Goal: Complete application form: Complete application form

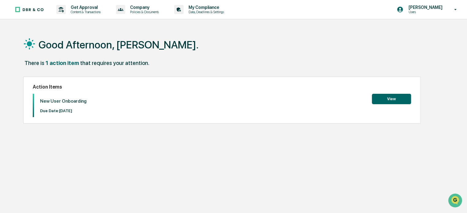
click at [386, 96] on button "View" at bounding box center [391, 99] width 39 height 10
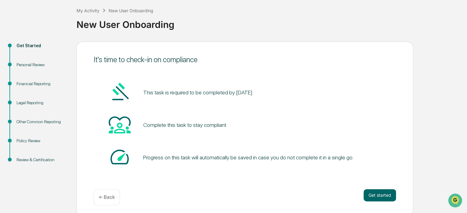
scroll to position [33, 0]
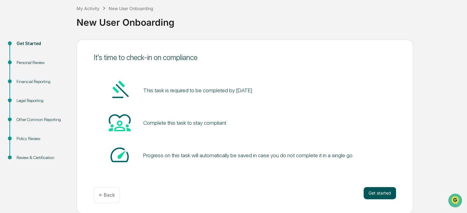
click at [372, 190] on button "Get started" at bounding box center [380, 193] width 32 height 12
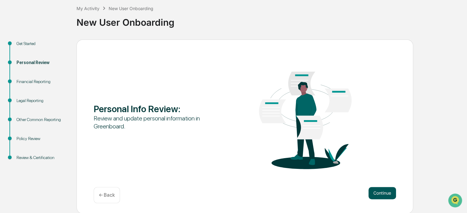
click at [384, 189] on button "Continue" at bounding box center [383, 193] width 28 height 12
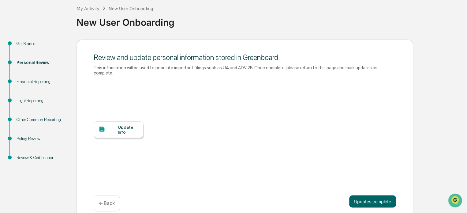
click at [121, 134] on div "Update Info" at bounding box center [245, 134] width 302 height 110
click at [118, 129] on div "Update Info" at bounding box center [119, 129] width 50 height 17
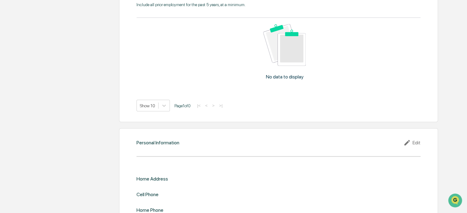
scroll to position [571, 0]
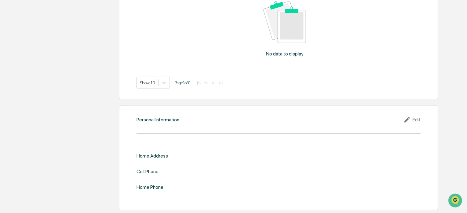
click at [413, 122] on div "Edit" at bounding box center [411, 119] width 17 height 7
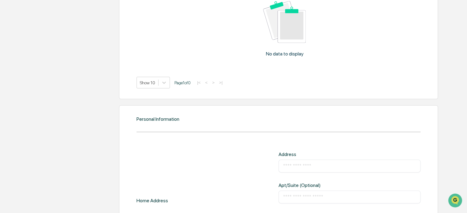
click at [327, 174] on div "Address ​ Apt/Suite (Optional) ​ City ​ State Zip Code ​" at bounding box center [350, 200] width 142 height 99
click at [327, 166] on input "text" at bounding box center [349, 166] width 133 height 6
type input "**********"
type input "*********"
type input "**********"
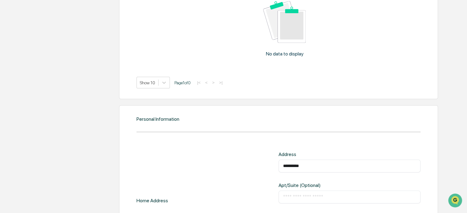
type input "**********"
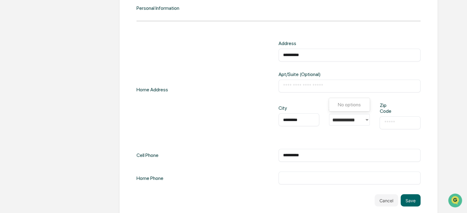
scroll to position [687, 0]
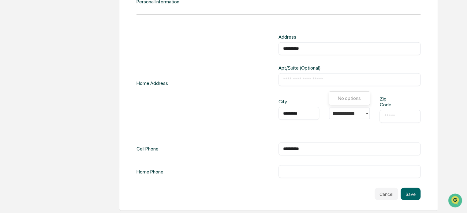
click at [402, 122] on div "​" at bounding box center [400, 116] width 41 height 13
click at [401, 120] on div "​" at bounding box center [400, 116] width 41 height 13
click at [401, 119] on div "​" at bounding box center [400, 116] width 41 height 13
click at [393, 114] on input "text" at bounding box center [400, 116] width 32 height 6
type input "*****"
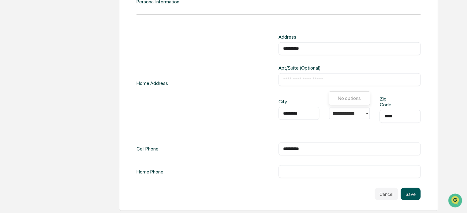
click at [407, 193] on button "Save" at bounding box center [411, 194] width 20 height 12
click at [409, 193] on button "Save" at bounding box center [411, 194] width 20 height 12
click at [412, 193] on button "Save" at bounding box center [411, 194] width 20 height 12
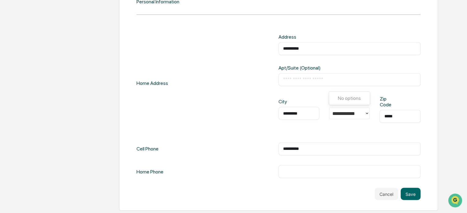
click at [376, 143] on div "**********" at bounding box center [350, 148] width 142 height 13
click at [348, 111] on input "**********" at bounding box center [346, 113] width 28 height 6
click at [333, 79] on input "text" at bounding box center [349, 80] width 133 height 6
click at [414, 188] on button "Save" at bounding box center [411, 194] width 20 height 12
click at [362, 113] on div at bounding box center [346, 113] width 35 height 9
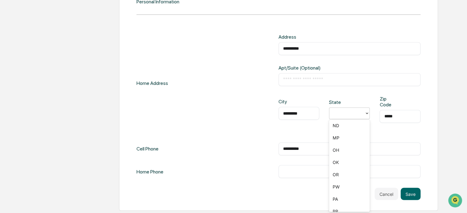
scroll to position [481, 0]
click at [358, 195] on div "PA" at bounding box center [349, 197] width 41 height 12
click at [408, 196] on button "Save" at bounding box center [411, 194] width 20 height 12
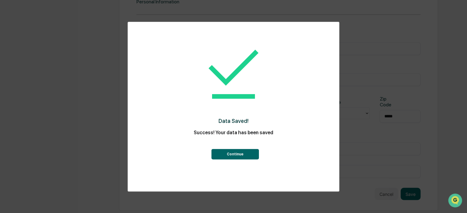
click at [232, 154] on button "Continue" at bounding box center [234, 154] width 47 height 10
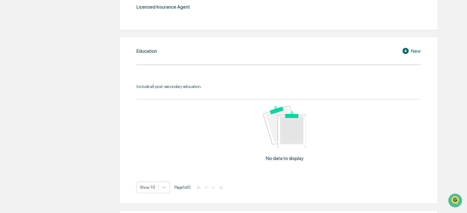
scroll to position [278, 0]
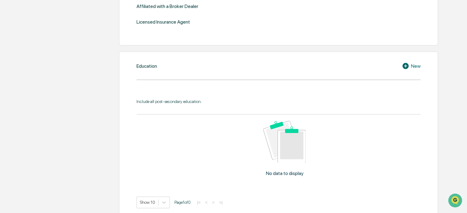
click at [412, 65] on div "New" at bounding box center [411, 65] width 19 height 7
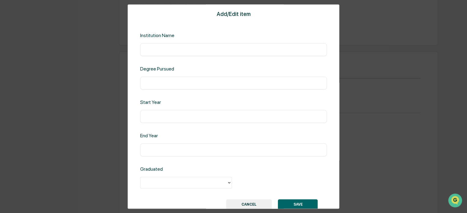
click at [234, 49] on input "text" at bounding box center [234, 50] width 178 height 6
type input "**********"
type input "****"
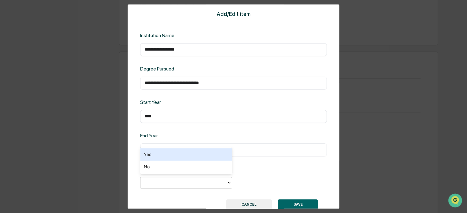
click at [213, 179] on div at bounding box center [184, 182] width 80 height 7
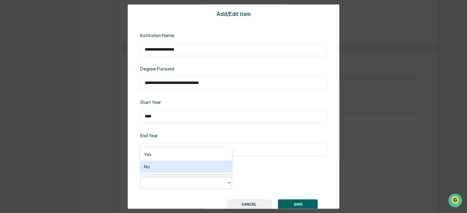
click at [204, 162] on div "No" at bounding box center [186, 166] width 92 height 12
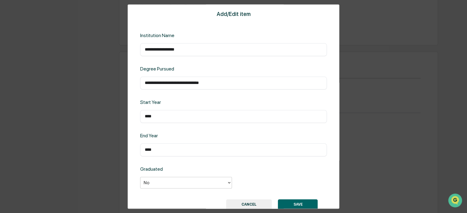
click at [206, 179] on div at bounding box center [184, 182] width 80 height 7
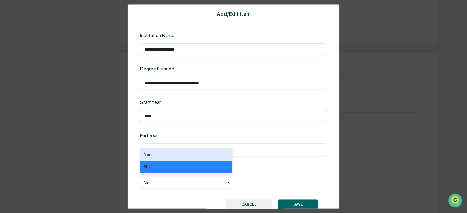
click at [206, 157] on div "Yes" at bounding box center [186, 154] width 92 height 12
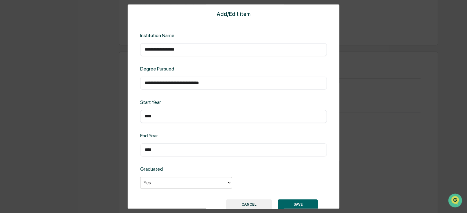
click at [301, 204] on button "SAVE" at bounding box center [298, 204] width 40 height 10
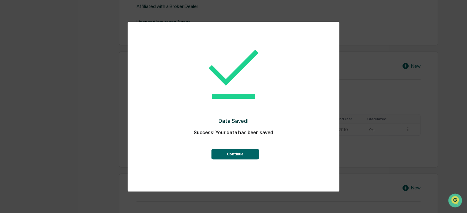
click at [230, 150] on button "Continue" at bounding box center [234, 154] width 47 height 10
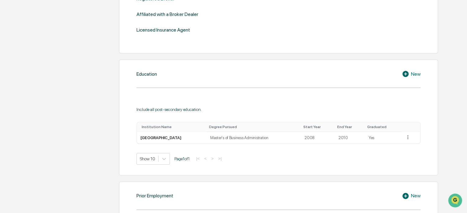
scroll to position [294, 0]
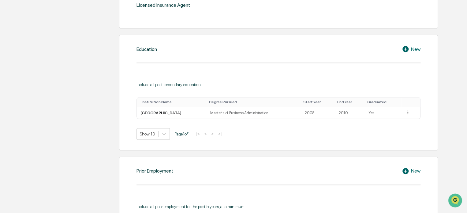
click at [410, 50] on icon at bounding box center [406, 48] width 9 height 7
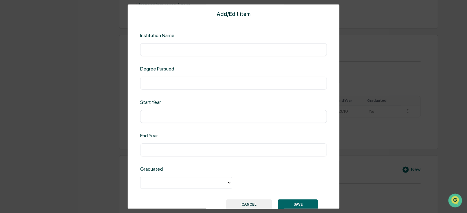
click at [249, 61] on div "Add/Edit item Institution Name ​ Degree Pursued ​ Start Year ​ End Year ​ Gradu…" at bounding box center [234, 106] width 212 height 204
click at [250, 52] on input "text" at bounding box center [234, 50] width 178 height 6
type input "**********"
click at [211, 118] on input "text" at bounding box center [234, 116] width 178 height 6
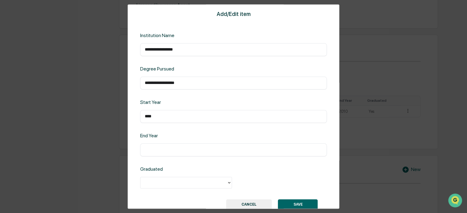
type input "****"
click at [222, 181] on div at bounding box center [184, 182] width 80 height 7
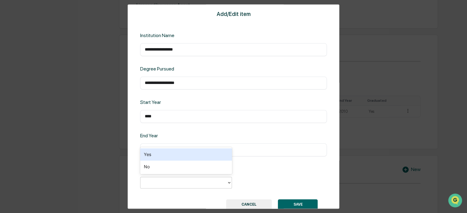
click at [203, 158] on div "Yes" at bounding box center [186, 154] width 92 height 12
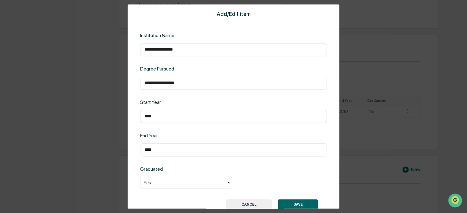
click at [203, 85] on input "**********" at bounding box center [234, 83] width 178 height 6
type input "**********"
click at [293, 200] on button "SAVE" at bounding box center [298, 204] width 40 height 10
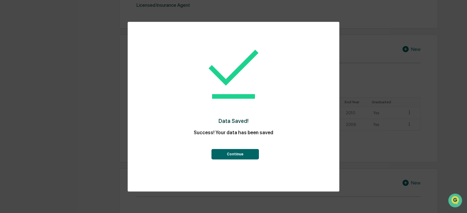
click at [221, 155] on button "Continue" at bounding box center [234, 154] width 47 height 10
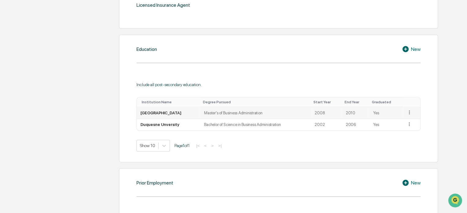
click at [406, 112] on icon at bounding box center [409, 112] width 6 height 6
click at [410, 79] on div "Include all post-secondary education. Institution Name Degree Pursued Start Yea…" at bounding box center [279, 112] width 284 height 78
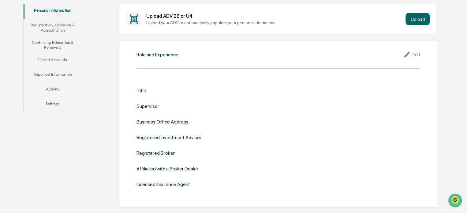
scroll to position [114, 0]
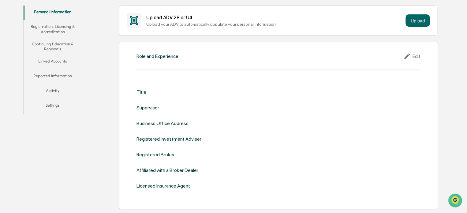
click at [413, 54] on div "Edit" at bounding box center [411, 55] width 17 height 7
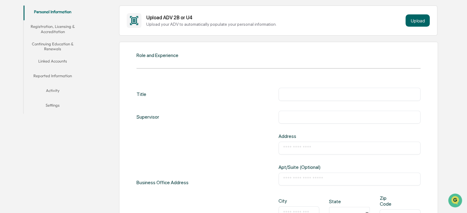
click at [327, 95] on input "text" at bounding box center [349, 94] width 133 height 6
type input "**********"
type input "*"
type input "**********"
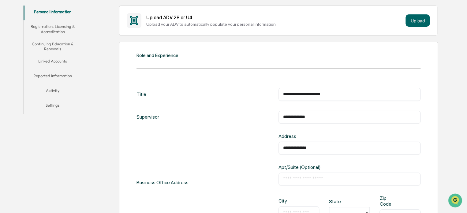
type input "*"
type input "**********"
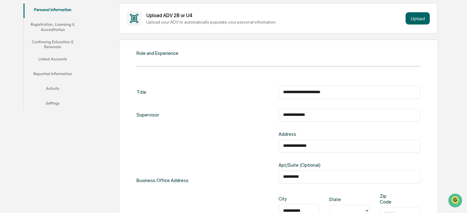
type input "**********"
type input "*"
click at [346, 180] on div "PA" at bounding box center [349, 182] width 41 height 12
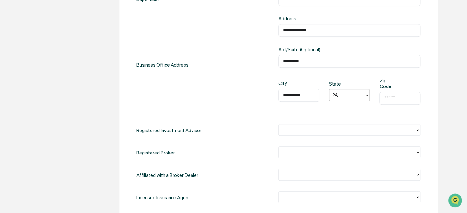
scroll to position [241, 0]
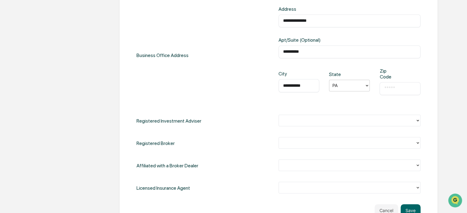
click at [388, 88] on input "text" at bounding box center [400, 88] width 32 height 6
click at [347, 124] on div at bounding box center [347, 120] width 137 height 9
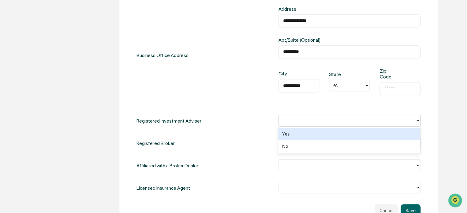
click at [318, 137] on div "Yes" at bounding box center [349, 134] width 142 height 12
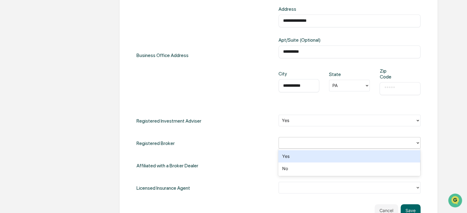
click at [318, 137] on div at bounding box center [350, 143] width 142 height 12
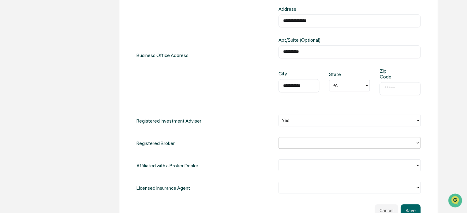
click at [318, 137] on div at bounding box center [350, 143] width 142 height 12
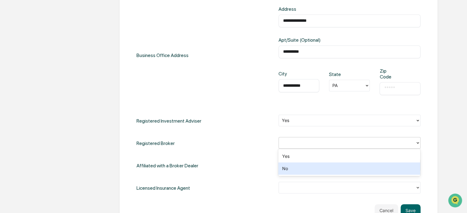
click at [287, 169] on div "No" at bounding box center [349, 168] width 142 height 12
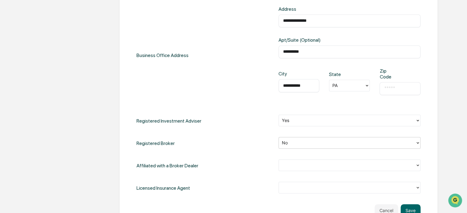
click at [287, 165] on div at bounding box center [347, 165] width 130 height 7
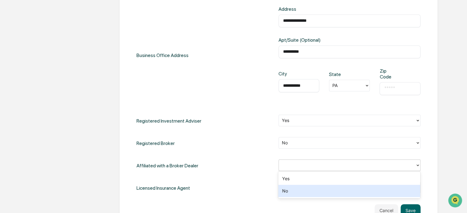
click at [285, 190] on div "No" at bounding box center [349, 191] width 142 height 12
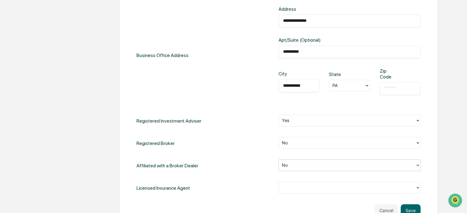
click at [339, 185] on div at bounding box center [347, 187] width 130 height 7
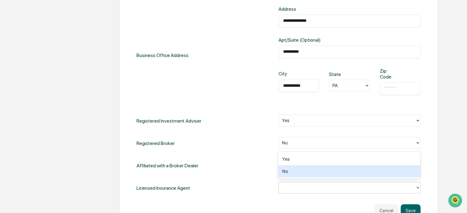
click at [297, 173] on div "No" at bounding box center [349, 171] width 142 height 12
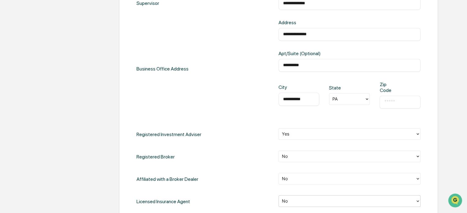
scroll to position [219, 0]
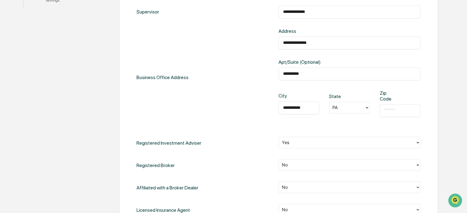
click at [394, 106] on div "​" at bounding box center [400, 110] width 41 height 13
click at [394, 108] on input "text" at bounding box center [400, 110] width 32 height 6
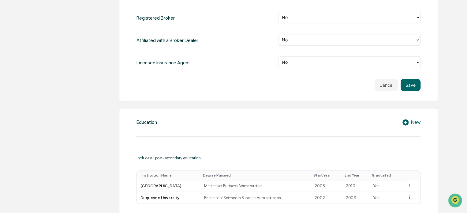
scroll to position [362, 0]
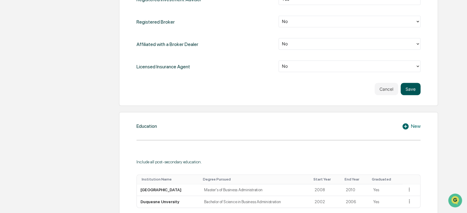
type input "*****"
click at [408, 85] on button "Save" at bounding box center [411, 89] width 20 height 12
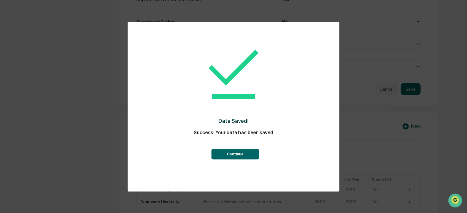
click at [243, 153] on button "Continue" at bounding box center [234, 154] width 47 height 10
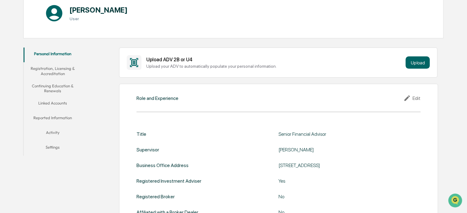
scroll to position [69, 0]
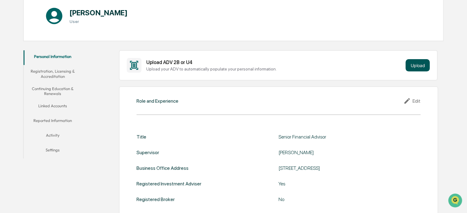
click at [413, 62] on button "Upload" at bounding box center [418, 65] width 24 height 12
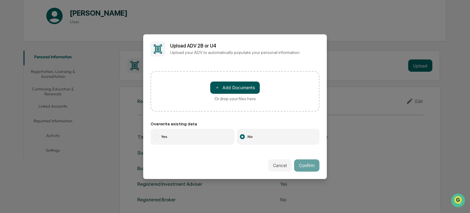
click at [240, 84] on button "＋ Add Documents" at bounding box center [235, 87] width 50 height 12
click at [282, 165] on button "Cancel" at bounding box center [280, 165] width 24 height 12
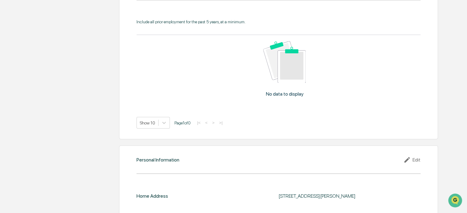
scroll to position [454, 0]
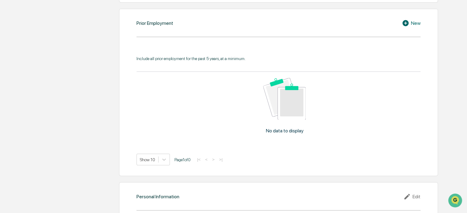
click at [399, 19] on div "Prior Employment New" at bounding box center [279, 22] width 284 height 7
click at [403, 22] on icon at bounding box center [405, 23] width 6 height 6
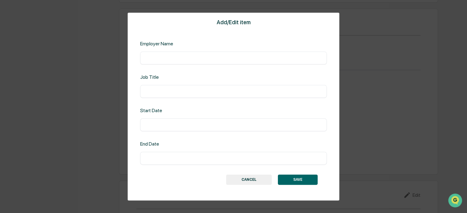
click at [226, 62] on div "​" at bounding box center [233, 57] width 187 height 13
click at [226, 59] on input "text" at bounding box center [234, 58] width 178 height 6
type input "********"
type input "**********"
type input "*********"
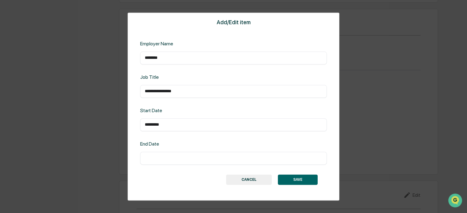
click at [301, 175] on button "SAVE" at bounding box center [298, 179] width 40 height 10
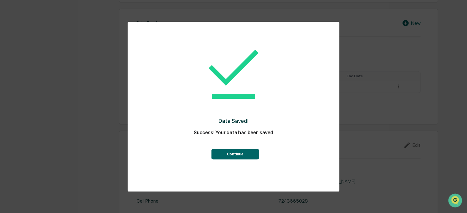
click at [242, 153] on button "Continue" at bounding box center [234, 154] width 47 height 10
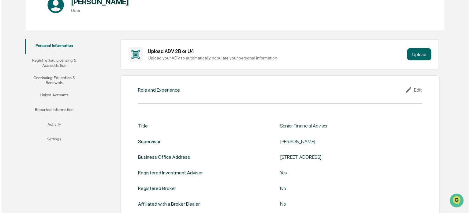
scroll to position [0, 0]
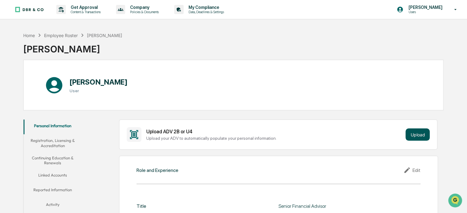
click at [416, 131] on button "Upload" at bounding box center [418, 134] width 24 height 12
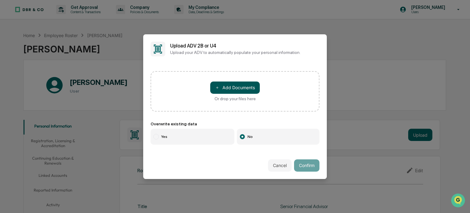
click at [237, 84] on button "＋ Add Documents" at bounding box center [235, 87] width 50 height 12
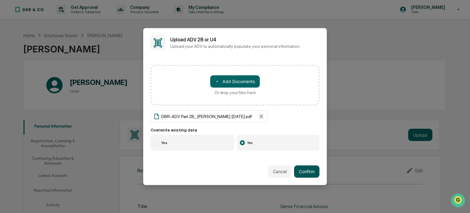
click at [305, 173] on button "Confirm" at bounding box center [306, 171] width 25 height 12
click at [203, 141] on label "Yes" at bounding box center [193, 143] width 84 height 16
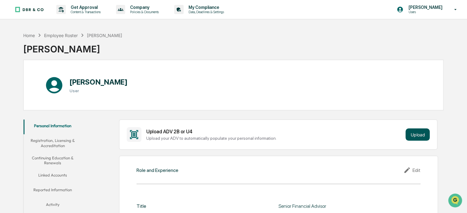
click at [418, 128] on button "Upload" at bounding box center [418, 134] width 24 height 12
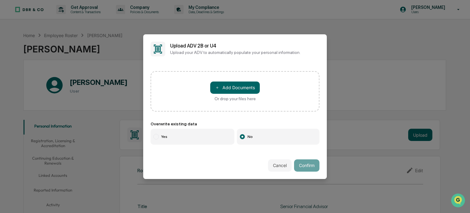
click at [177, 136] on label "Yes" at bounding box center [193, 137] width 84 height 16
click at [217, 84] on span "＋" at bounding box center [217, 87] width 4 height 6
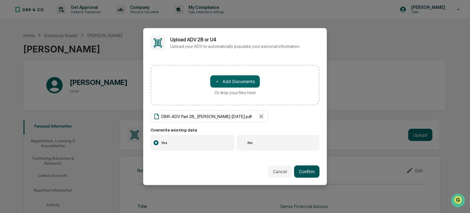
click at [300, 166] on button "Confirm" at bounding box center [306, 171] width 25 height 12
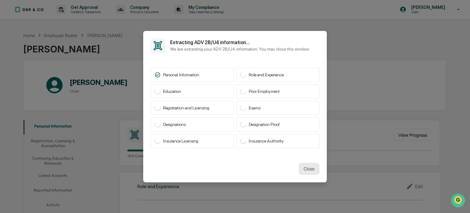
click at [305, 167] on button "Close" at bounding box center [309, 169] width 21 height 12
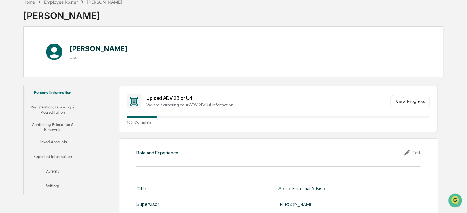
scroll to position [34, 0]
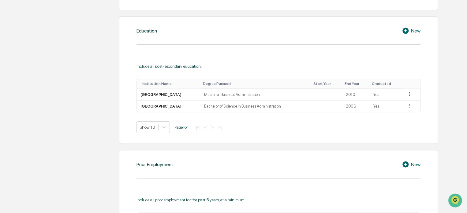
scroll to position [317, 0]
